Goal: Navigation & Orientation: Find specific page/section

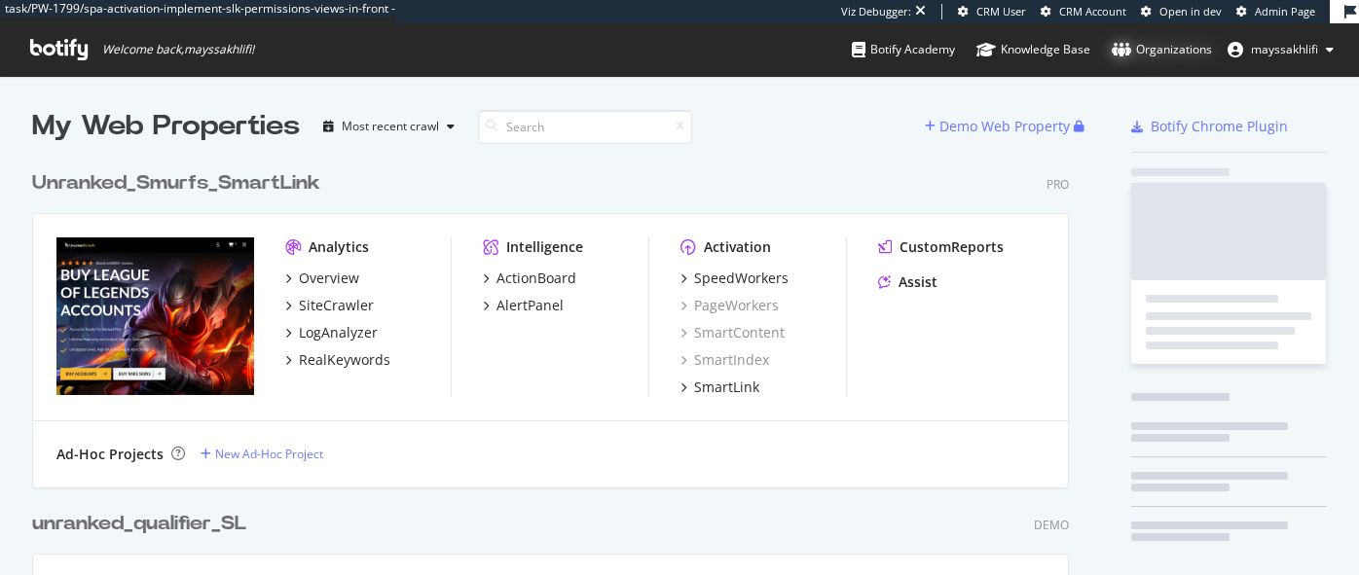
click at [1162, 47] on div "Organizations" at bounding box center [1162, 49] width 100 height 19
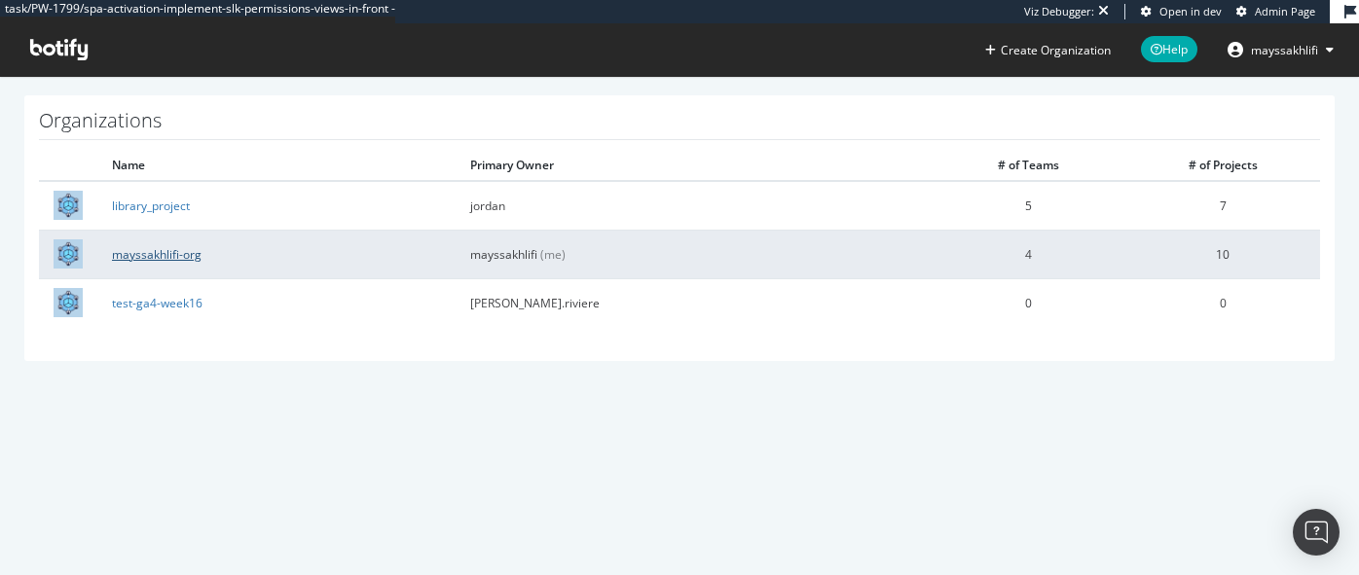
click at [188, 259] on link "mayssakhlifi-org" at bounding box center [157, 254] width 90 height 17
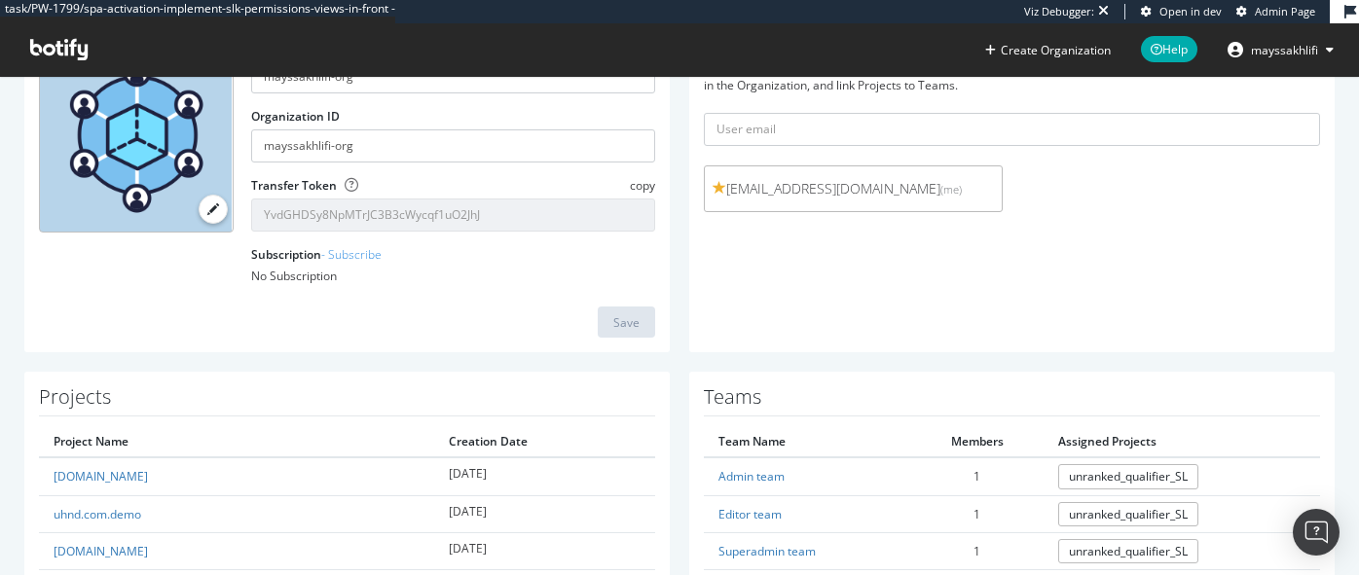
scroll to position [518, 0]
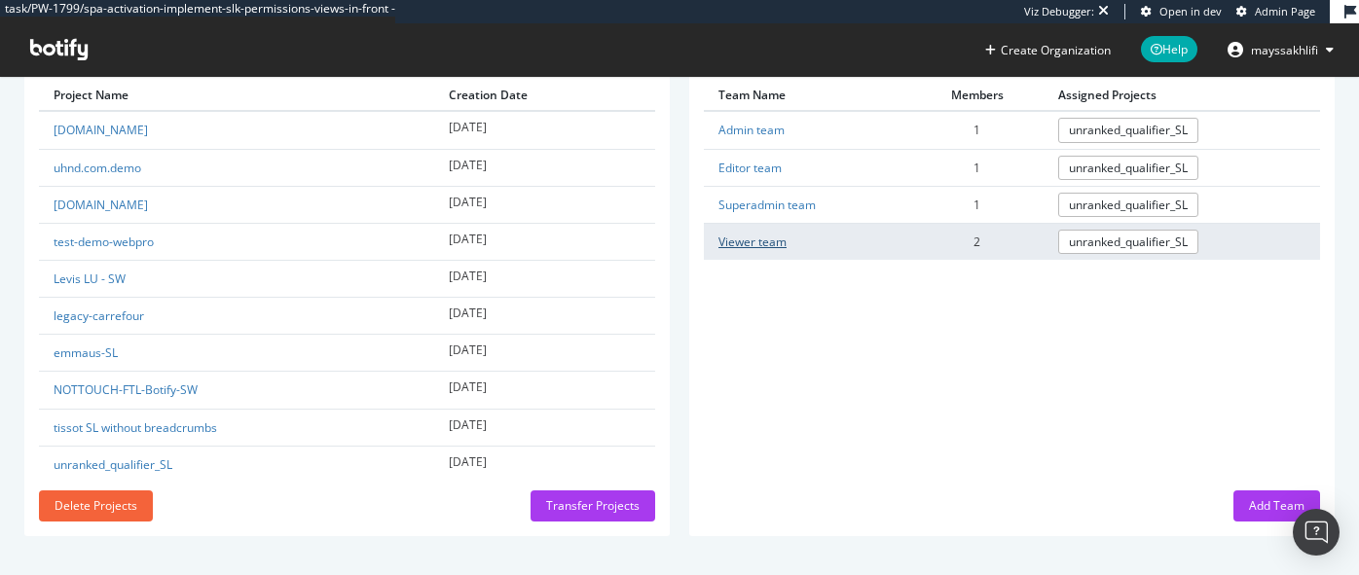
click at [755, 240] on link "Viewer team" at bounding box center [753, 242] width 68 height 17
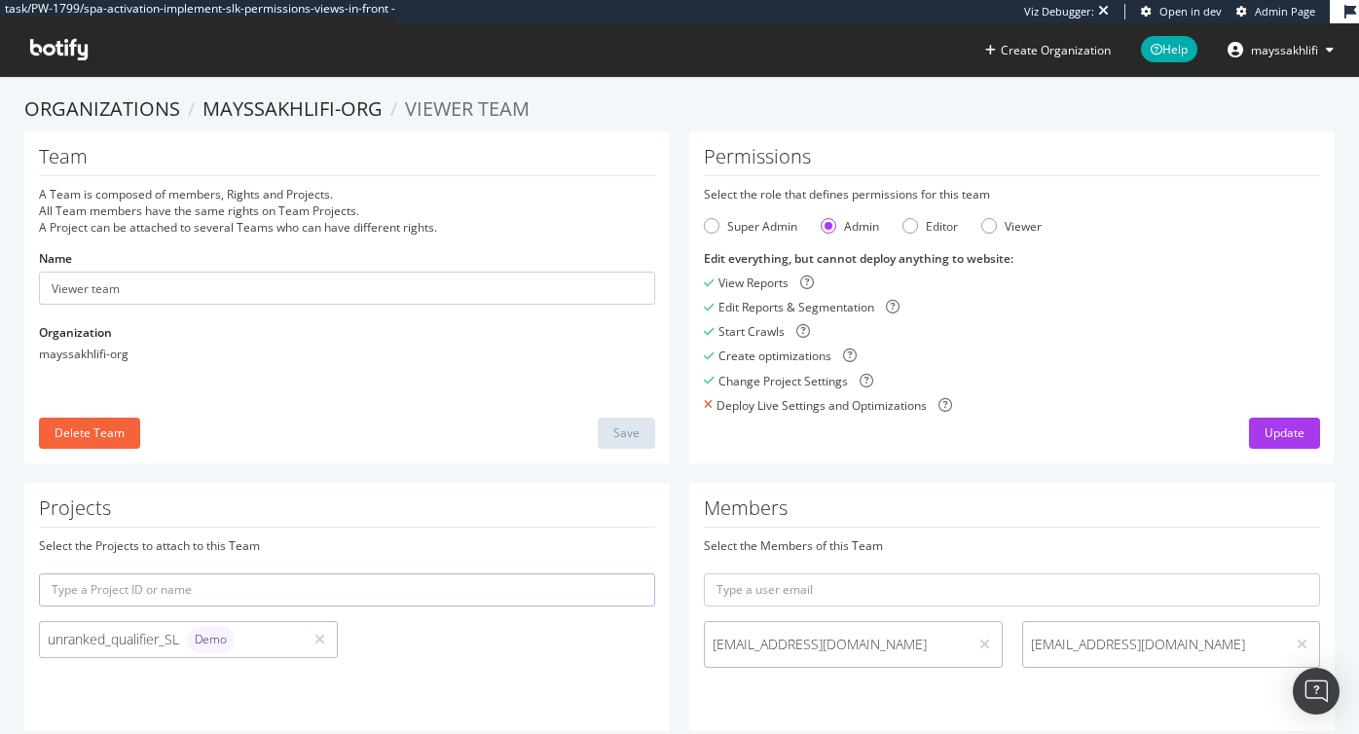
click at [1276, 54] on span "mayssakhlifi" at bounding box center [1284, 50] width 67 height 17
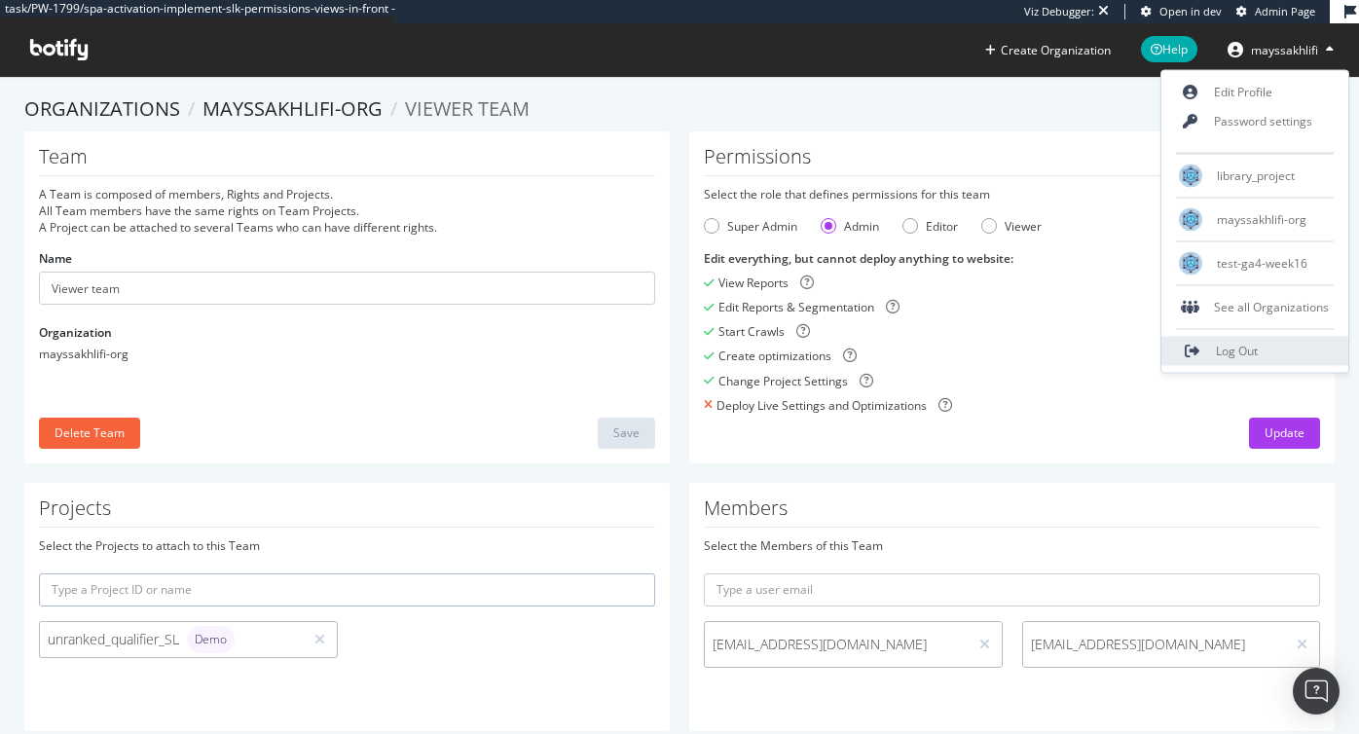
click at [1208, 358] on link "Log Out" at bounding box center [1255, 351] width 187 height 29
